Goal: Transaction & Acquisition: Purchase product/service

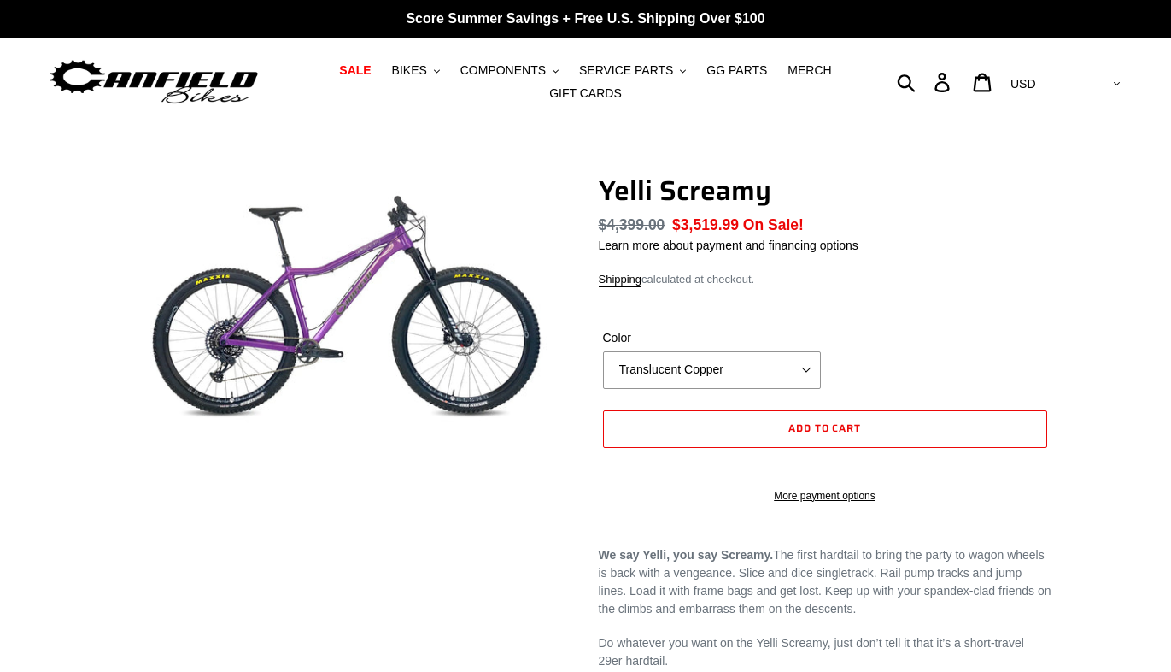
select select "highest-rating"
click at [804, 370] on select "Translucent Copper Purple Haze Raw" at bounding box center [712, 370] width 218 height 38
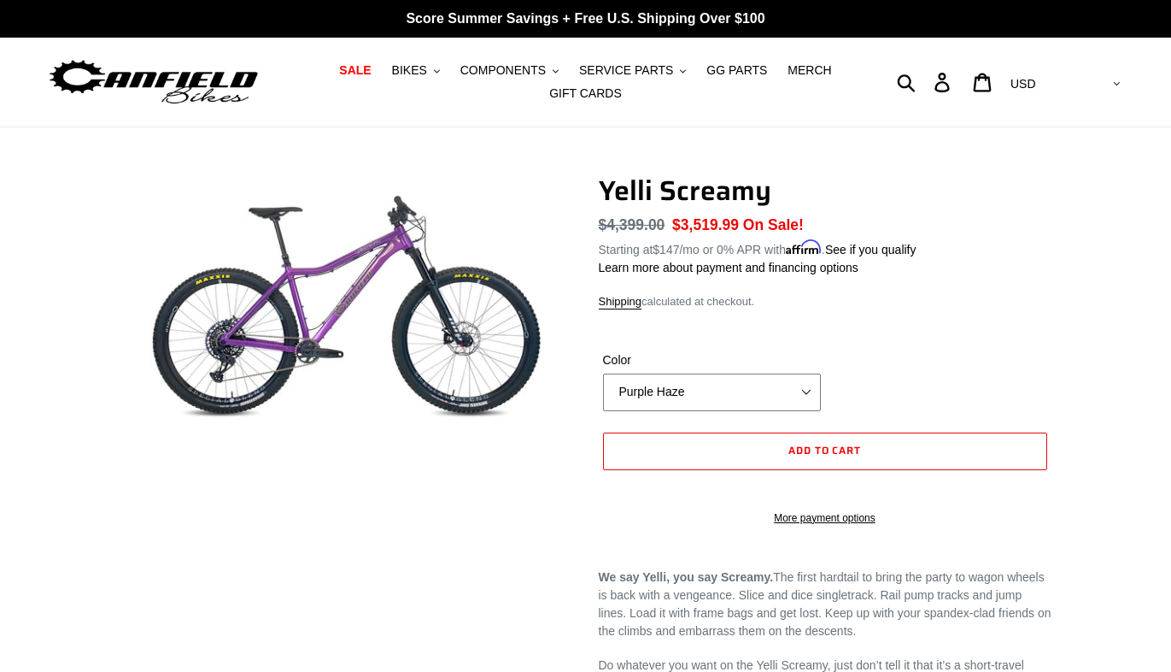
click at [810, 389] on select "Translucent Copper Purple Haze Raw" at bounding box center [712, 392] width 218 height 38
select select "Translucent Copper"
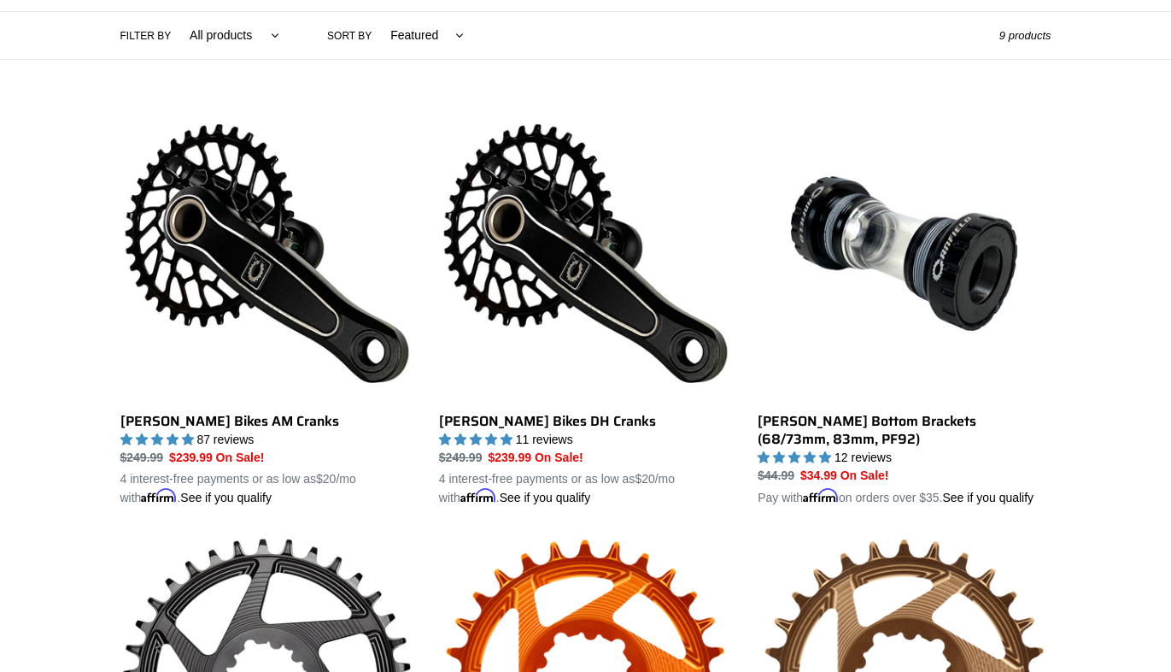
scroll to position [397, 0]
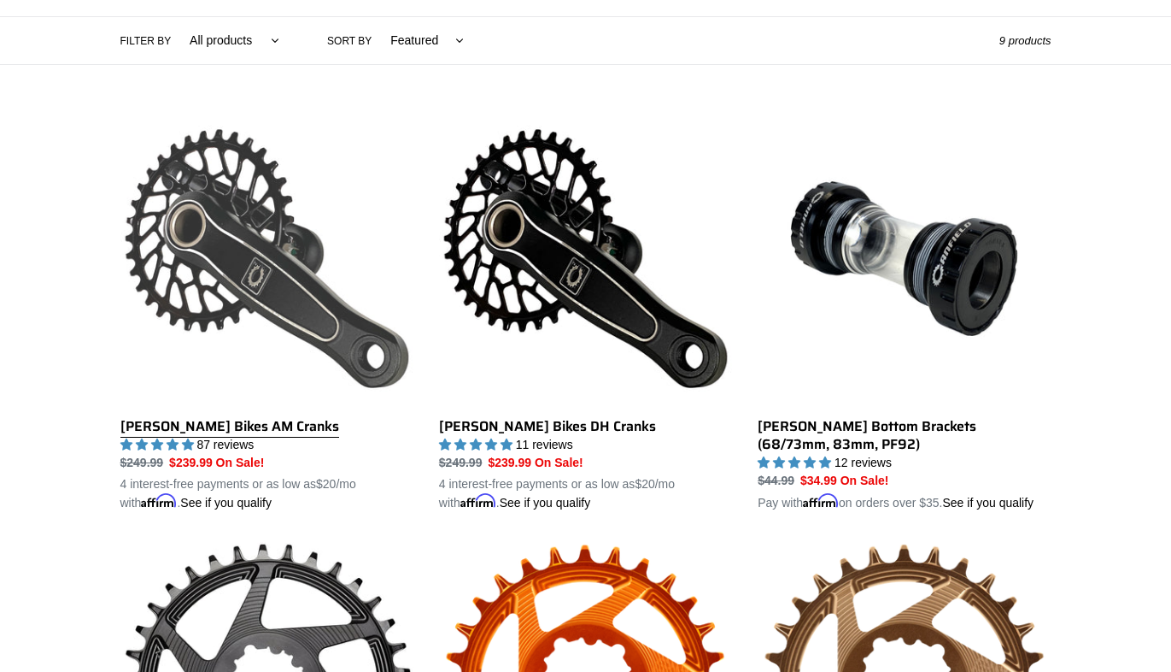
click at [183, 421] on link "[PERSON_NAME] Bikes AM Cranks" at bounding box center [266, 312] width 293 height 400
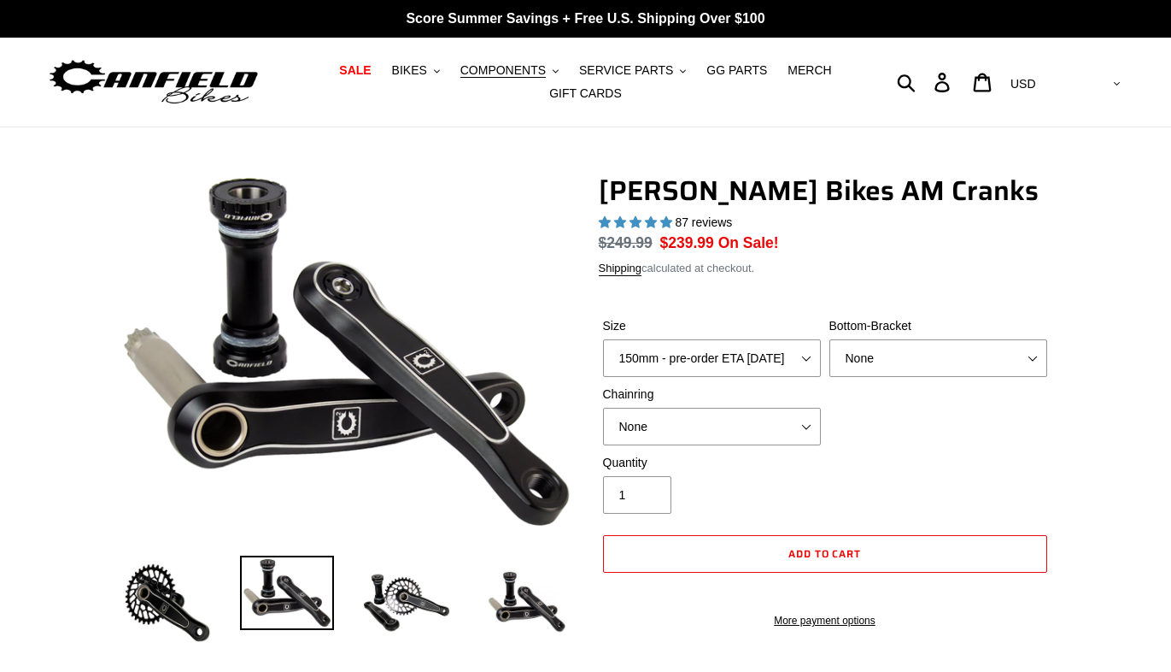
select select "highest-rating"
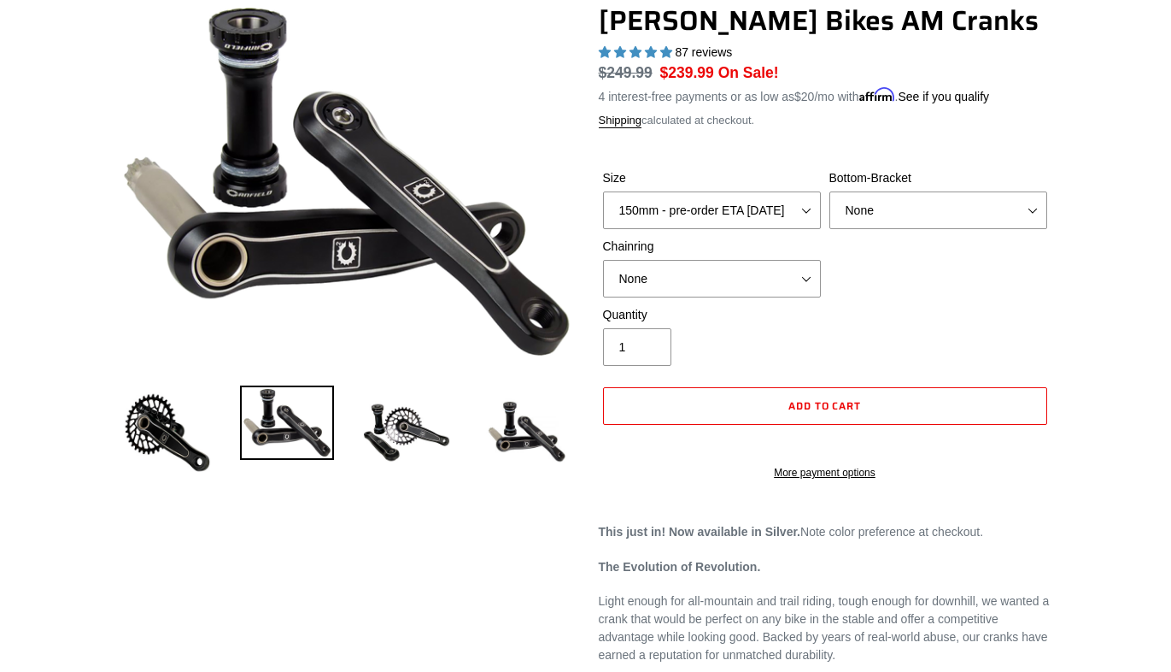
scroll to position [154, 0]
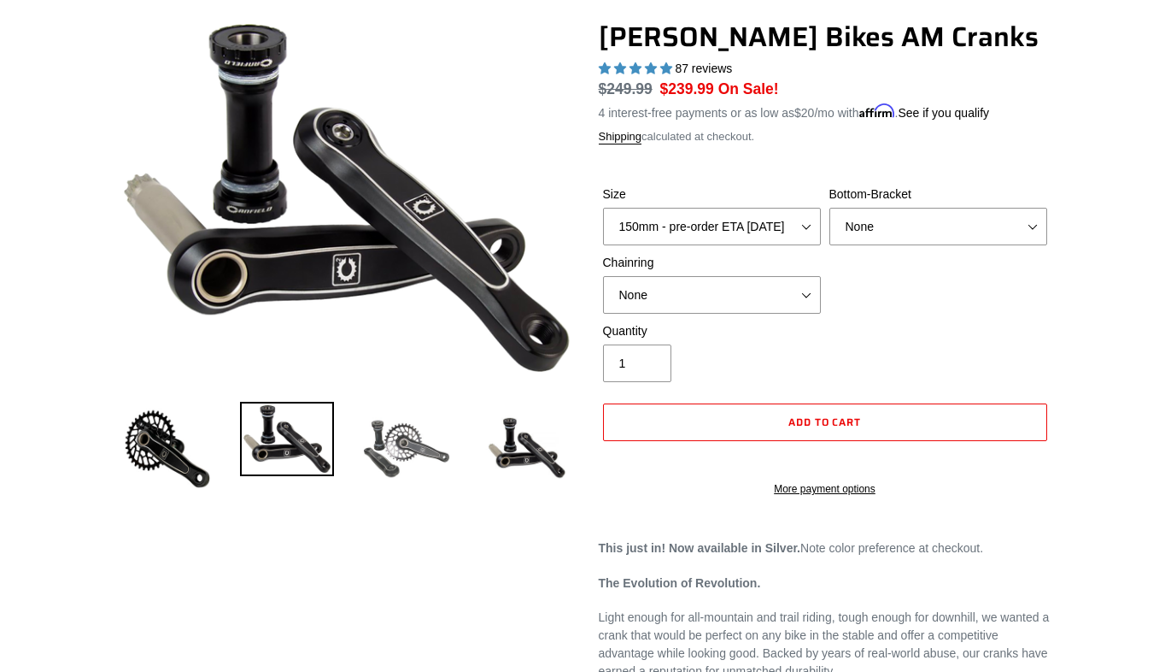
click at [362, 420] on img at bounding box center [407, 449] width 94 height 94
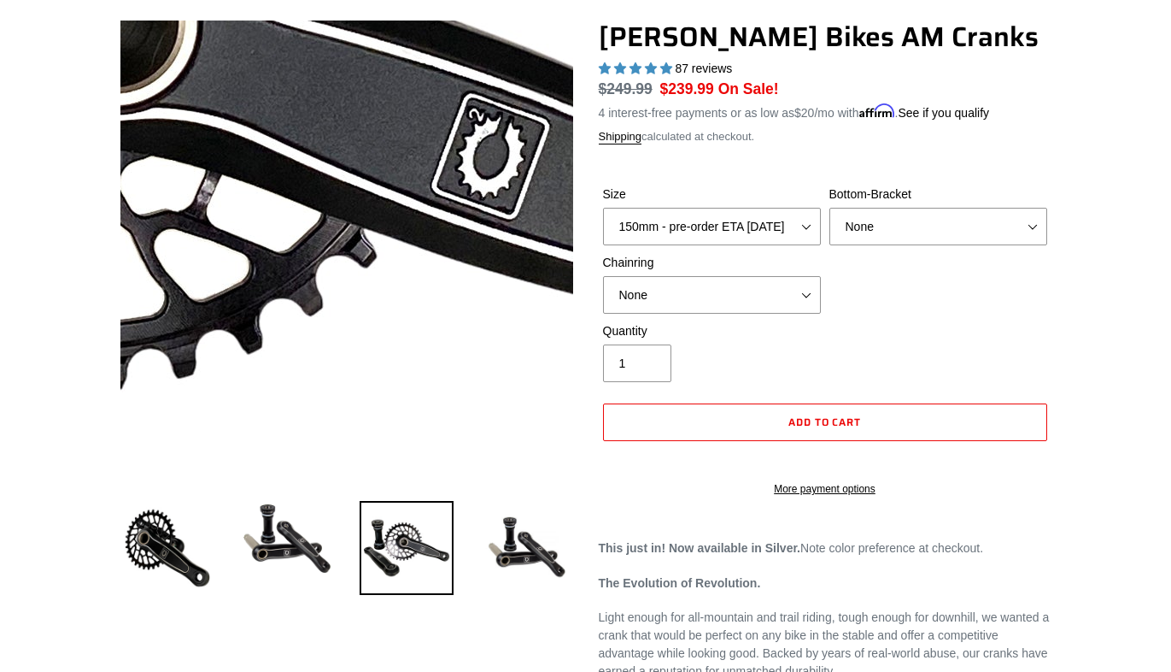
click at [409, 287] on img at bounding box center [167, 139] width 1750 height 1750
